Goal: Navigation & Orientation: Find specific page/section

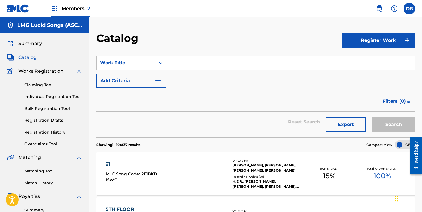
click at [82, 8] on span "Members 2" at bounding box center [76, 8] width 28 height 7
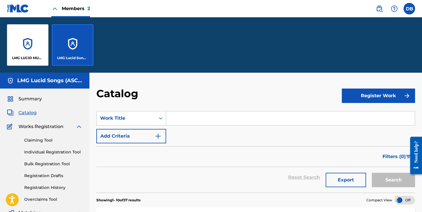
click at [33, 46] on div "LMG LUCID MUSIC" at bounding box center [27, 44] width 41 height 41
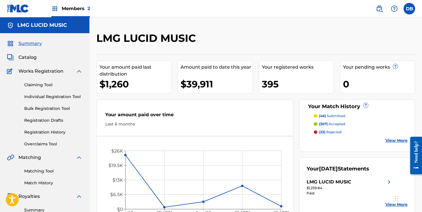
click at [30, 59] on span "Catalog" at bounding box center [27, 57] width 18 height 7
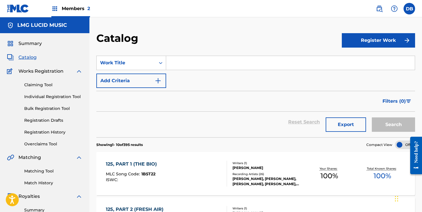
click at [27, 42] on span "Summary" at bounding box center [29, 43] width 23 height 7
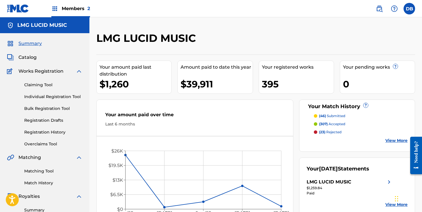
click at [56, 10] on img at bounding box center [54, 8] width 7 height 7
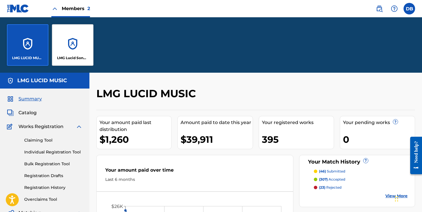
click at [74, 32] on div "LMG Lucid Songs (ASCAP)" at bounding box center [72, 44] width 41 height 41
